Goal: Transaction & Acquisition: Purchase product/service

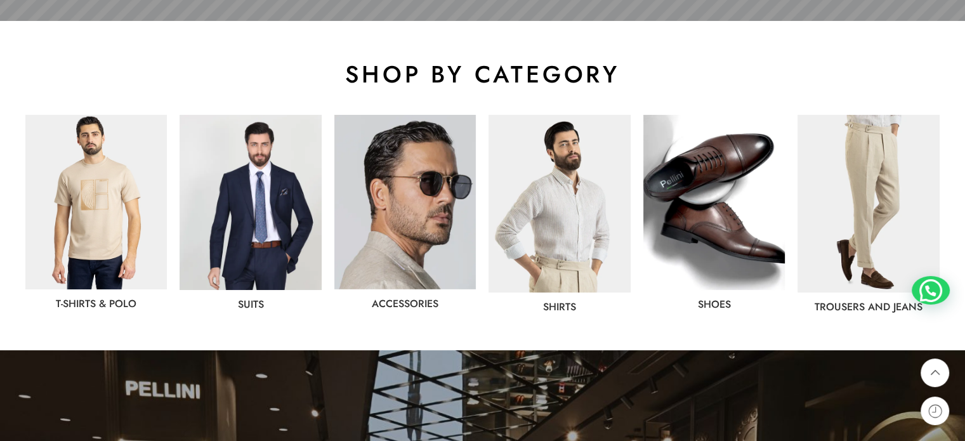
scroll to position [634, 0]
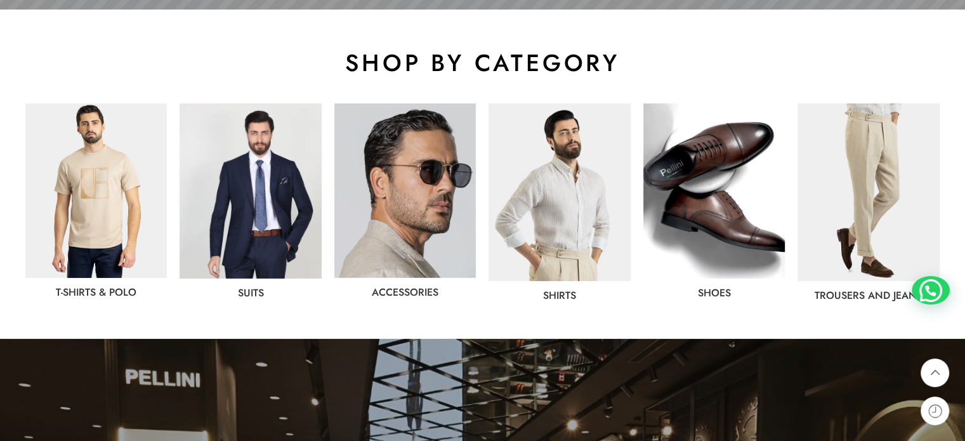
click at [261, 193] on img at bounding box center [250, 190] width 141 height 175
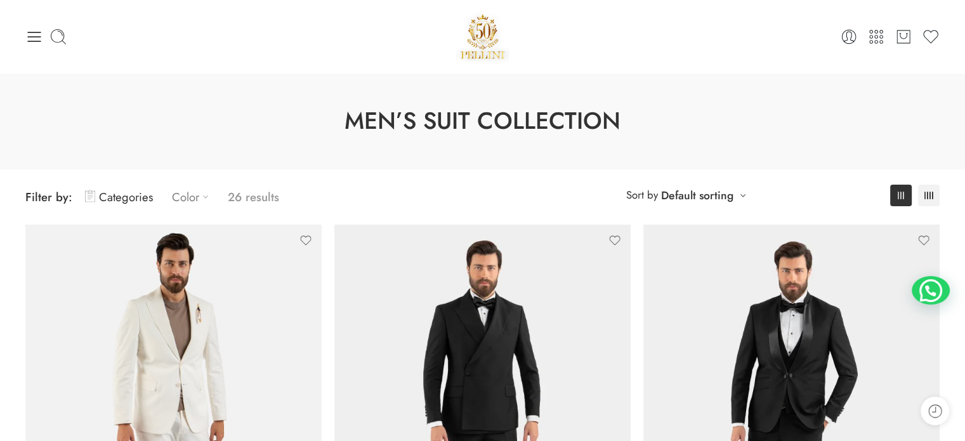
click at [181, 202] on link "Color" at bounding box center [193, 197] width 43 height 30
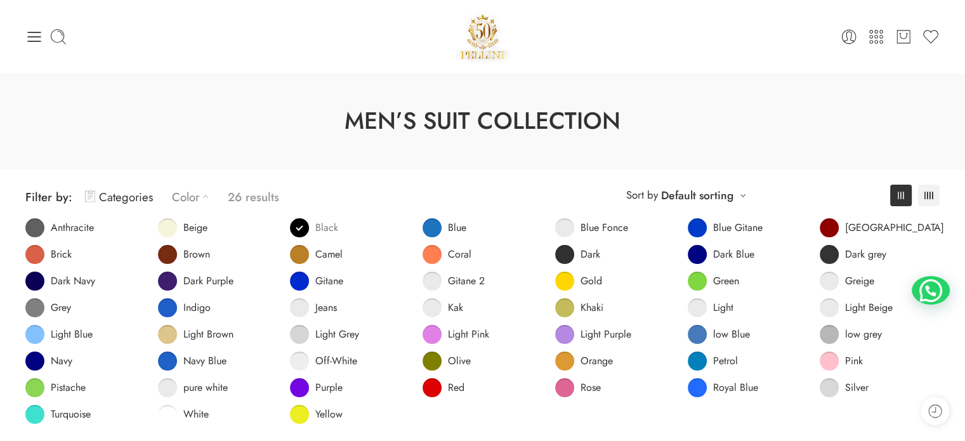
click at [305, 228] on span at bounding box center [299, 227] width 19 height 19
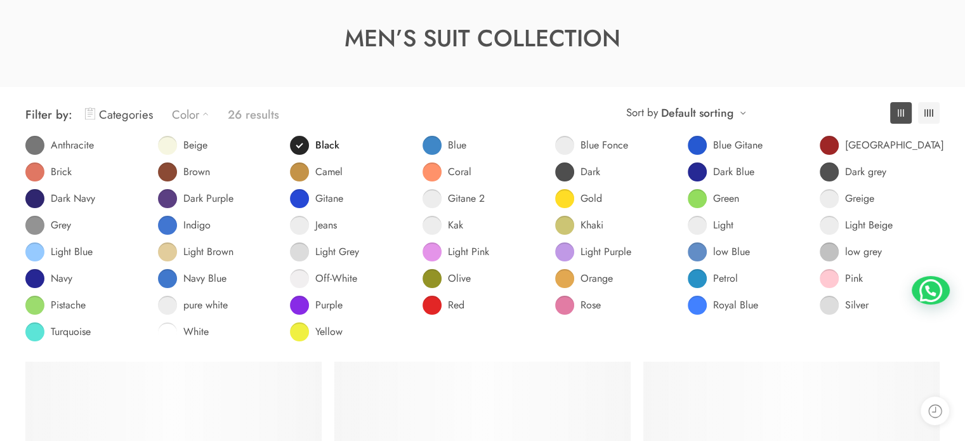
scroll to position [99, 0]
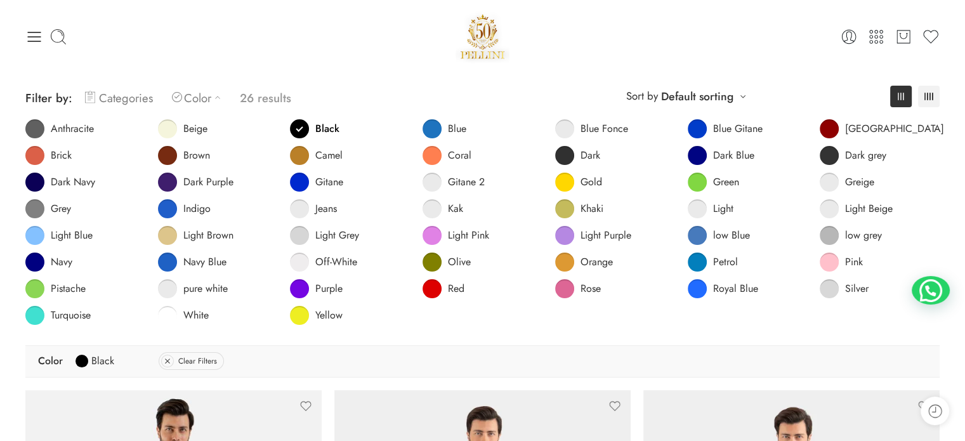
click at [114, 97] on link "Categories" at bounding box center [119, 98] width 68 height 30
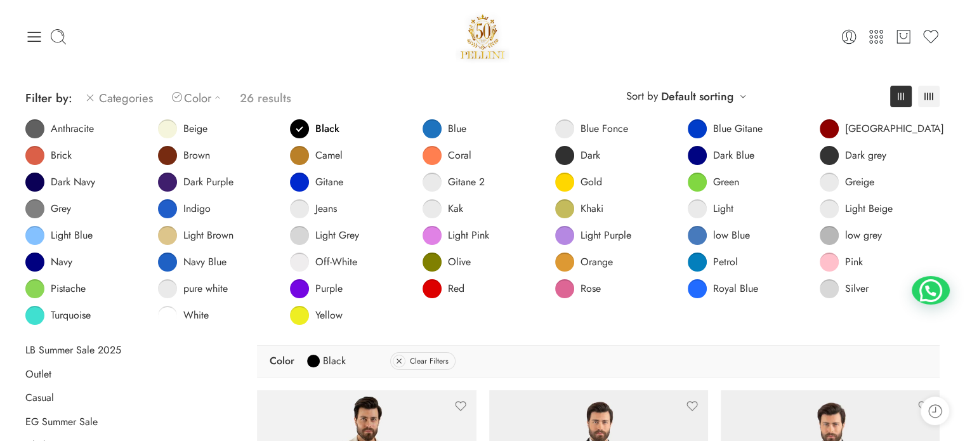
click at [133, 95] on link "Categories" at bounding box center [119, 98] width 68 height 30
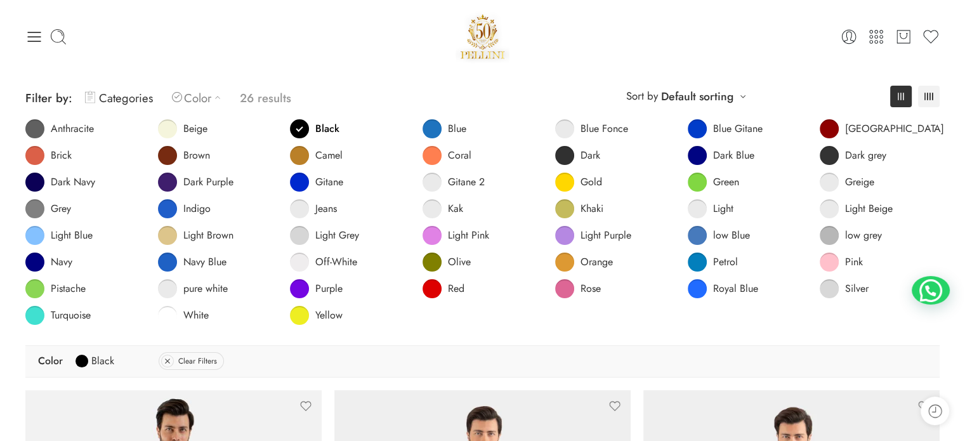
click at [191, 100] on link "Color" at bounding box center [199, 98] width 55 height 30
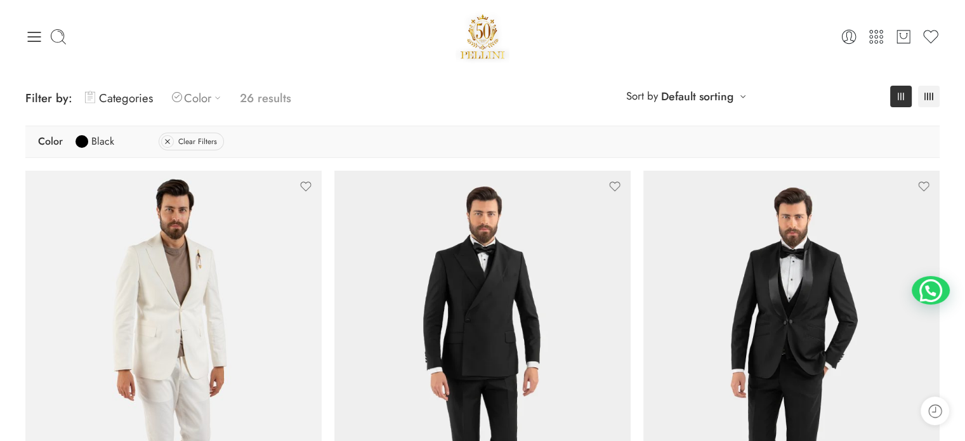
click at [190, 100] on link "Color" at bounding box center [199, 98] width 55 height 30
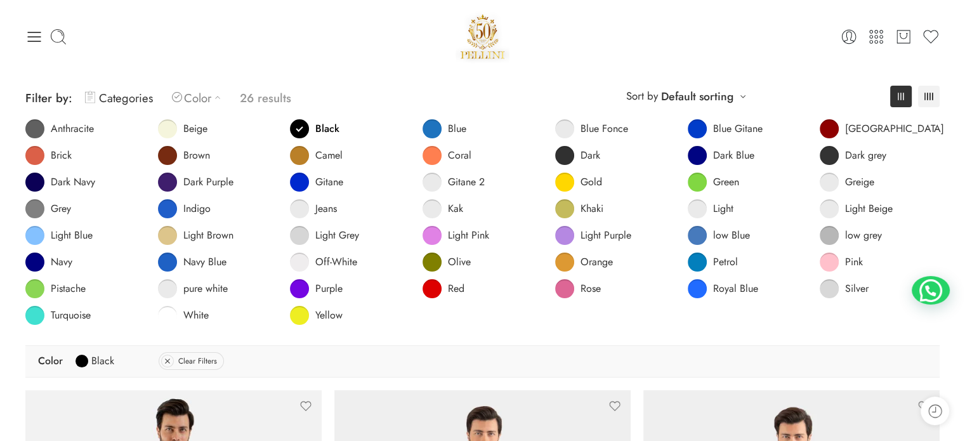
click at [193, 96] on link "Color" at bounding box center [199, 98] width 55 height 30
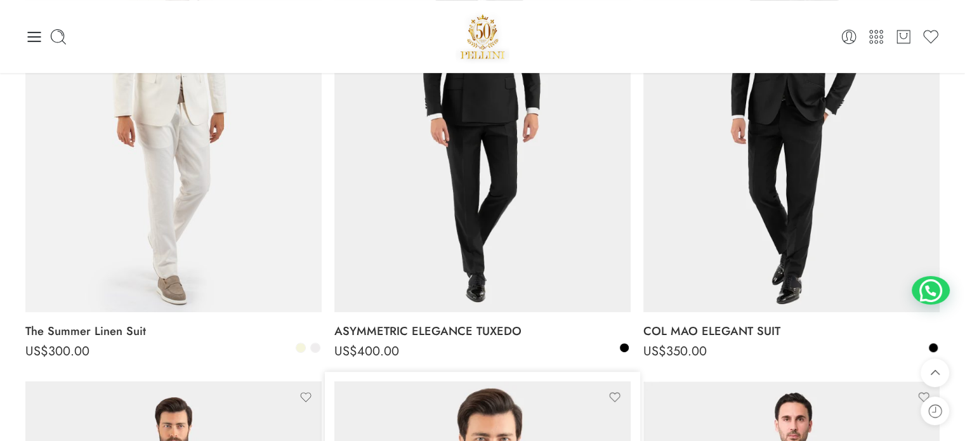
scroll to position [0, 0]
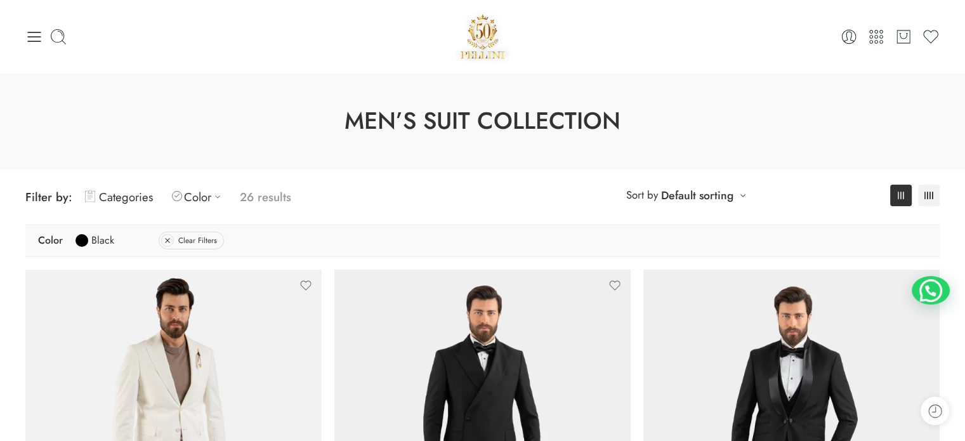
click at [257, 213] on div "**********" at bounding box center [482, 196] width 927 height 55
click at [254, 202] on p "26 results" at bounding box center [265, 197] width 51 height 30
click at [254, 197] on p "26 results" at bounding box center [265, 197] width 51 height 30
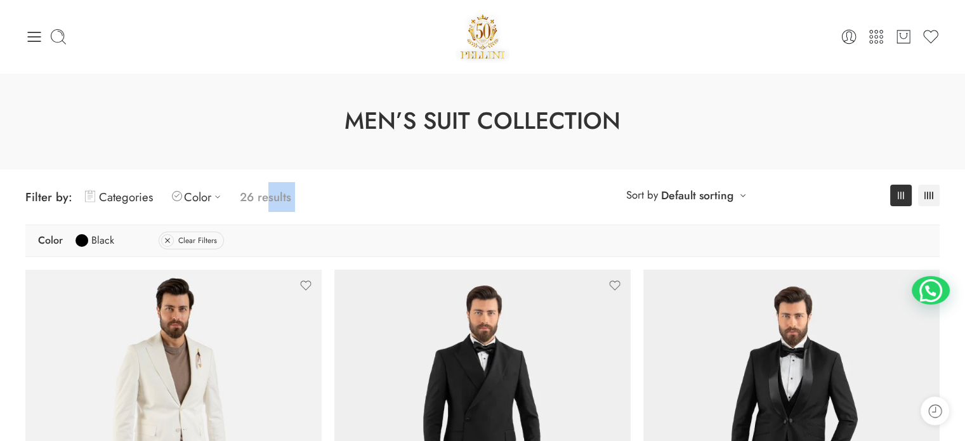
click at [256, 197] on p "26 results" at bounding box center [265, 197] width 51 height 30
click at [211, 197] on icon at bounding box center [217, 196] width 13 height 13
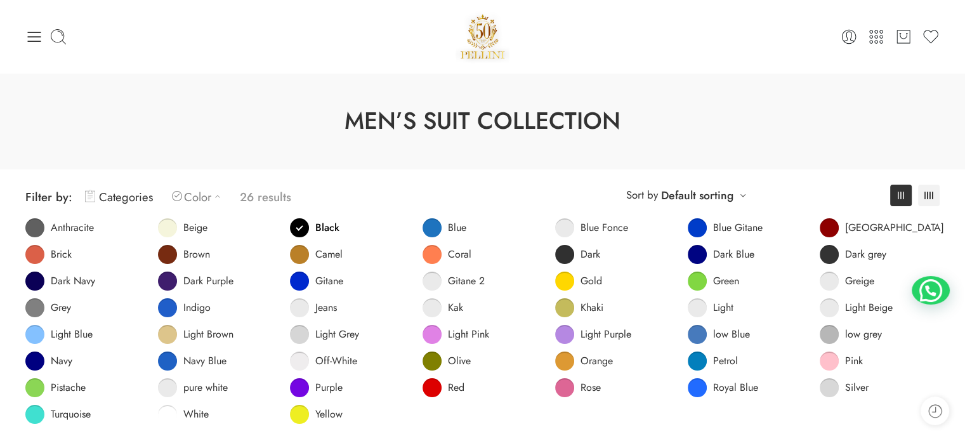
click at [310, 220] on link "Black" at bounding box center [314, 227] width 49 height 19
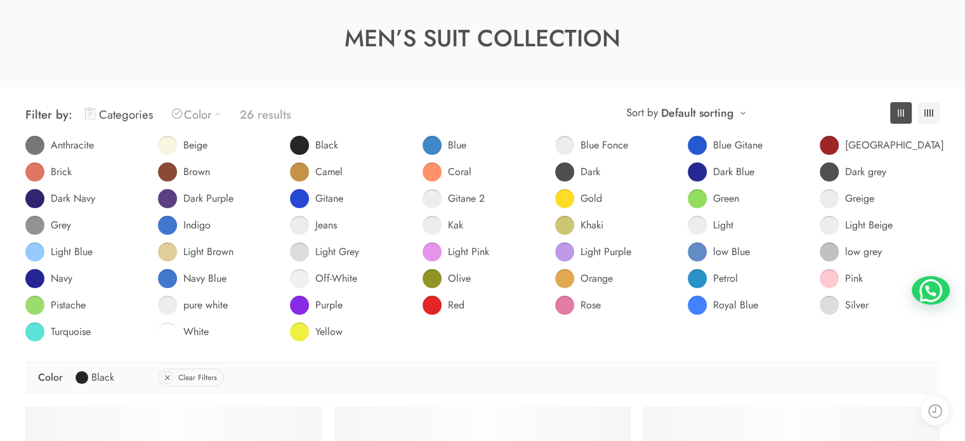
scroll to position [99, 0]
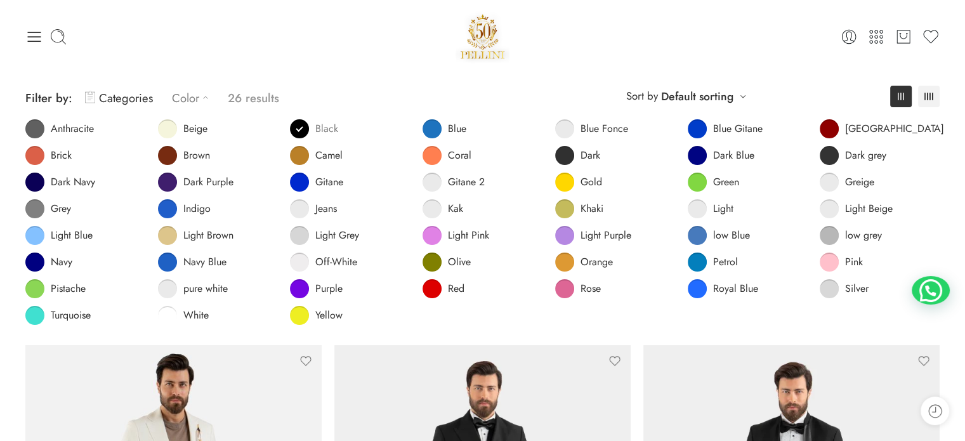
click at [292, 122] on span at bounding box center [299, 128] width 19 height 19
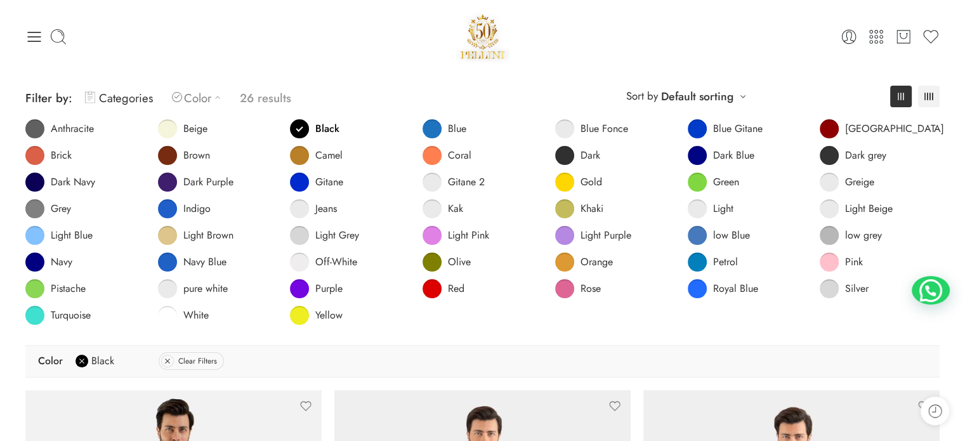
click at [96, 361] on span "Black" at bounding box center [102, 361] width 23 height 20
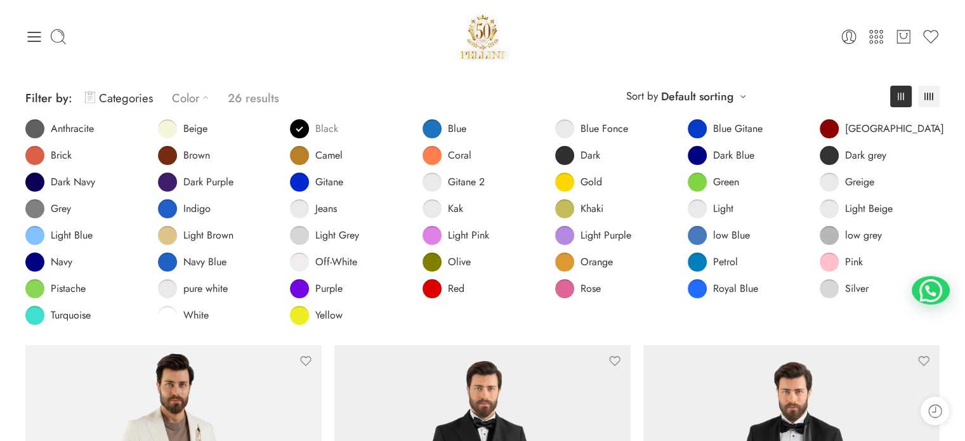
click at [299, 122] on span at bounding box center [299, 128] width 19 height 19
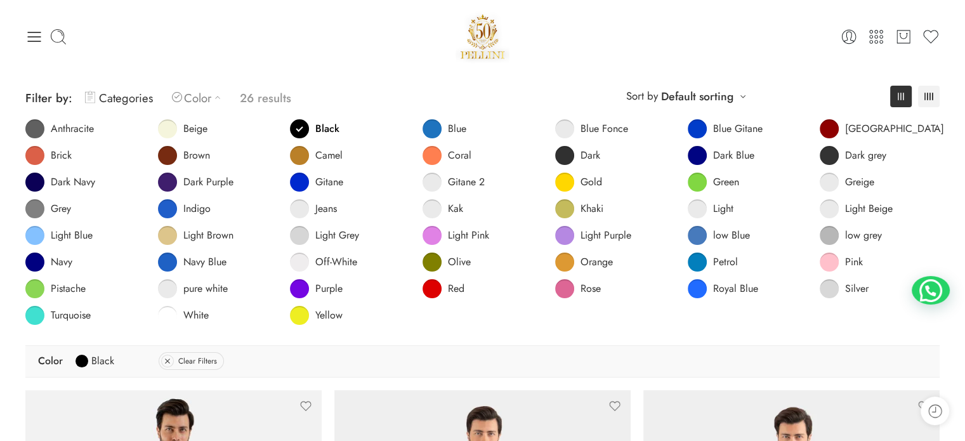
click at [36, 365] on div "Color Black Clear Filters" at bounding box center [482, 361] width 914 height 32
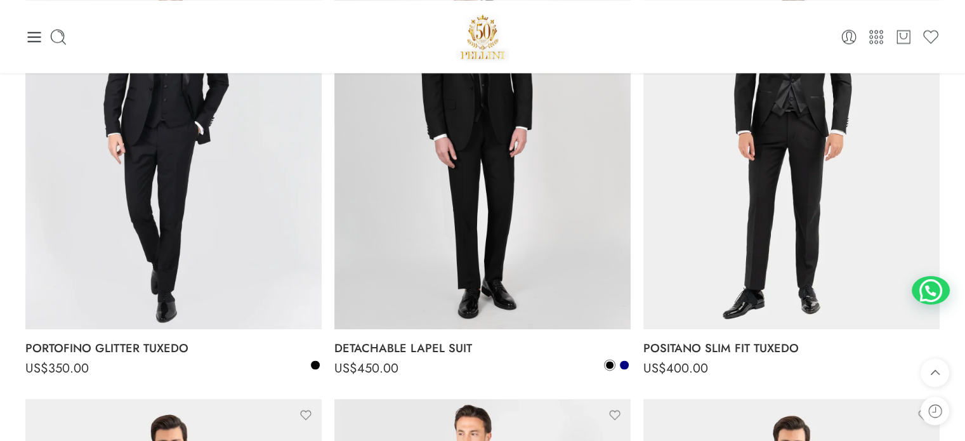
scroll to position [1939, 0]
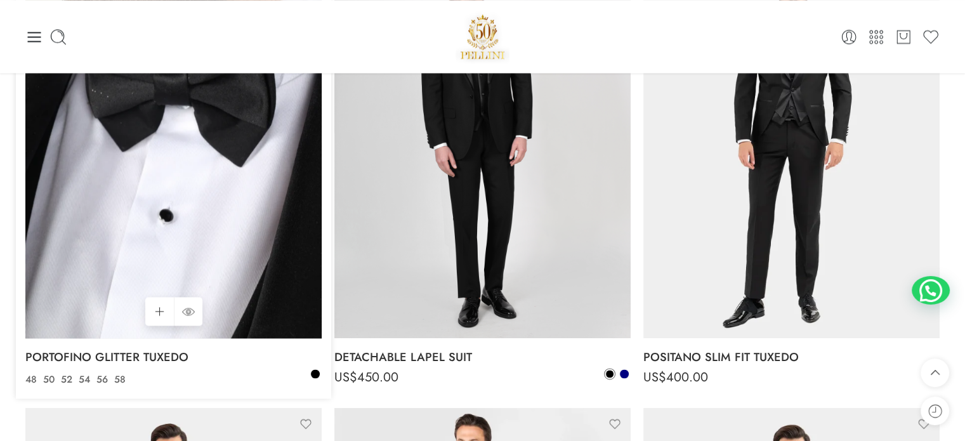
click at [130, 177] on img at bounding box center [173, 141] width 296 height 395
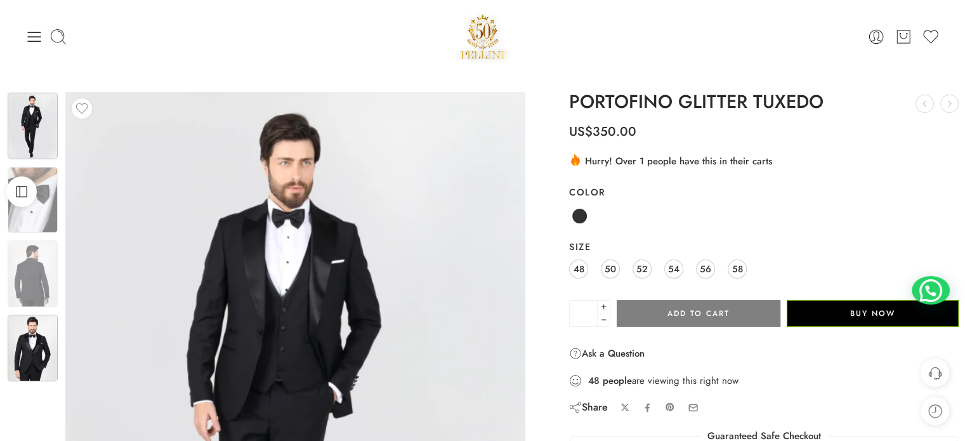
click at [23, 354] on img at bounding box center [33, 348] width 50 height 67
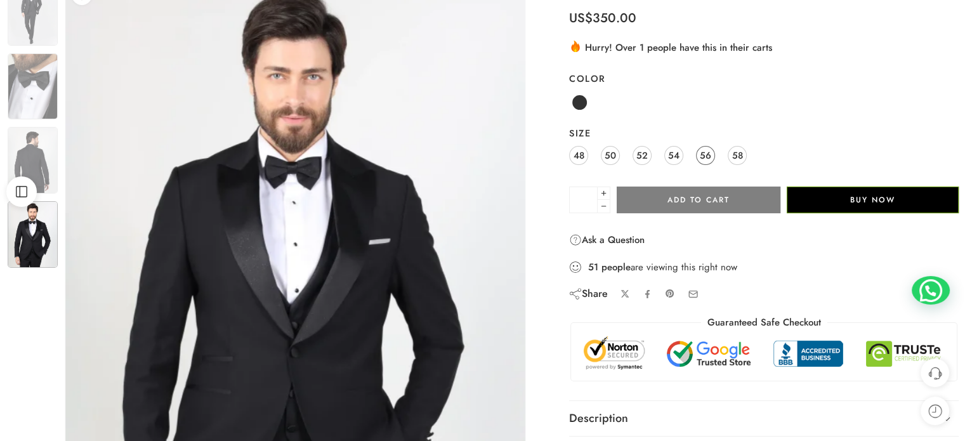
scroll to position [127, 0]
